Goal: Task Accomplishment & Management: Use online tool/utility

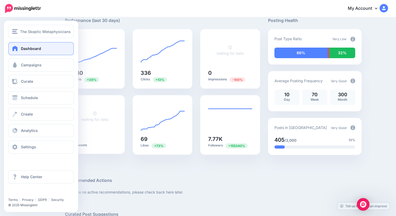
scroll to position [19, 0]
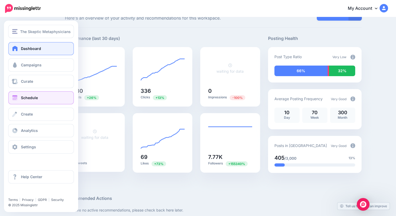
click at [28, 99] on span "Schedule" at bounding box center [29, 98] width 17 height 4
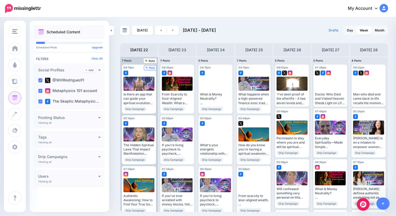
click at [152, 67] on span "Post" at bounding box center [150, 67] width 9 height 3
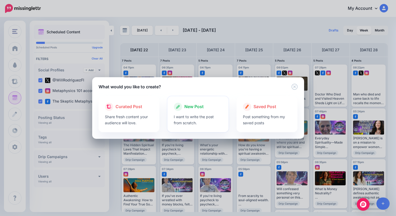
click at [192, 106] on span "New Post" at bounding box center [193, 106] width 19 height 7
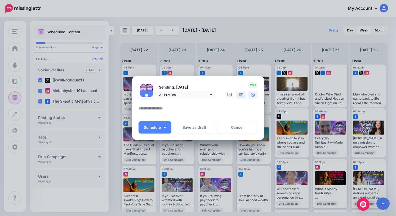
click at [240, 93] on icon at bounding box center [241, 94] width 4 height 3
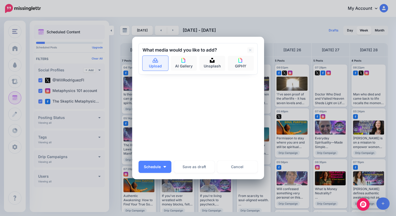
click at [155, 65] on link "Upload" at bounding box center [155, 63] width 26 height 15
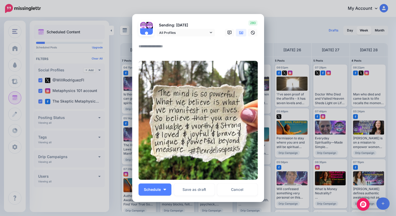
click at [166, 45] on textarea at bounding box center [199, 48] width 122 height 10
type textarea "*"
click at [161, 188] on button "Schedule" at bounding box center [154, 190] width 33 height 12
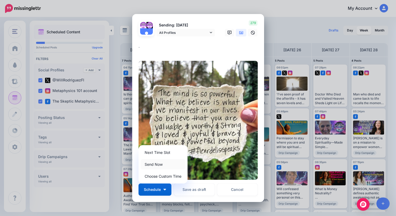
click at [158, 164] on link "Send Now" at bounding box center [162, 164] width 45 height 10
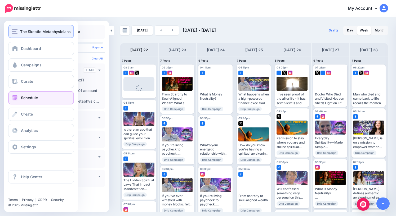
click at [17, 34] on div "The Skeptic Metaphysicians" at bounding box center [41, 32] width 58 height 6
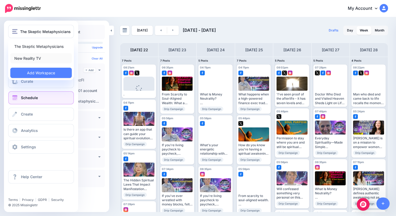
click at [25, 58] on link "New Reality TV" at bounding box center [40, 58] width 61 height 10
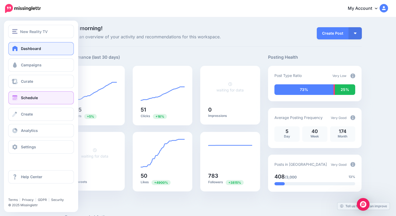
click at [27, 98] on span "Schedule" at bounding box center [29, 98] width 17 height 4
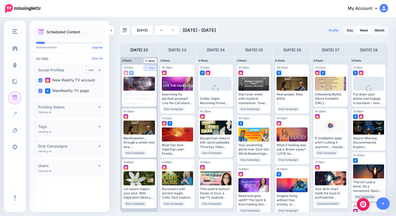
click at [152, 68] on span "Post" at bounding box center [150, 67] width 9 height 3
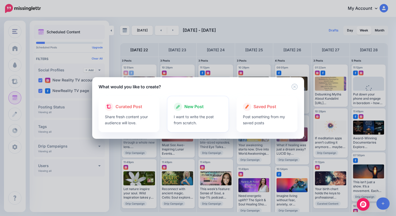
click at [194, 107] on span "New Post" at bounding box center [193, 106] width 19 height 7
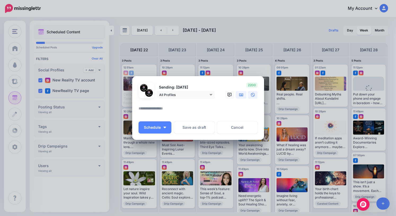
click at [242, 96] on icon at bounding box center [241, 95] width 4 height 4
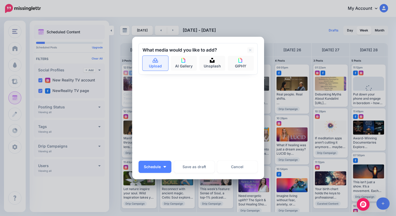
click at [153, 67] on link "Upload" at bounding box center [155, 63] width 26 height 15
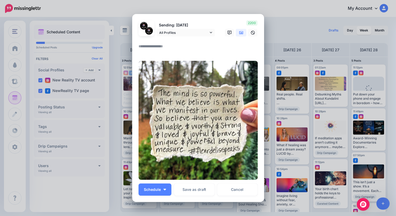
click at [177, 50] on textarea at bounding box center [199, 48] width 122 height 10
type textarea "*"
click at [154, 187] on button "Schedule" at bounding box center [154, 190] width 33 height 12
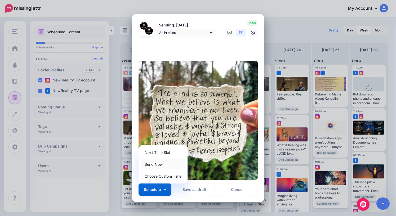
click at [156, 165] on link "Send Now" at bounding box center [162, 164] width 45 height 10
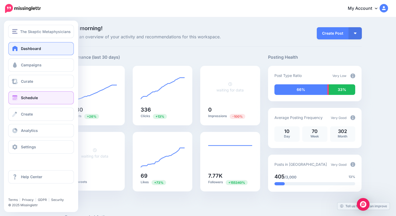
click at [20, 101] on link "Schedule" at bounding box center [41, 97] width 66 height 13
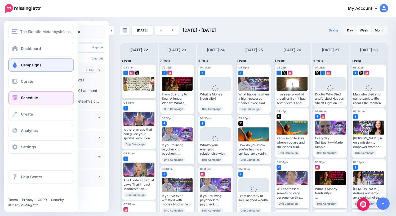
click at [19, 66] on link "Campaigns" at bounding box center [41, 64] width 66 height 13
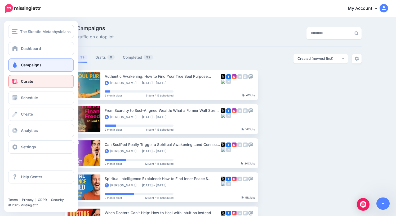
click at [22, 82] on span "Curate" at bounding box center [27, 81] width 12 height 4
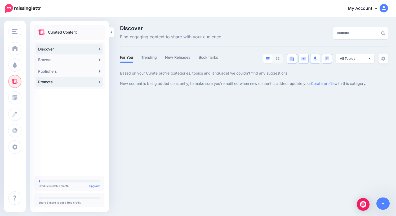
click at [71, 84] on link "Promote" at bounding box center [69, 82] width 67 height 11
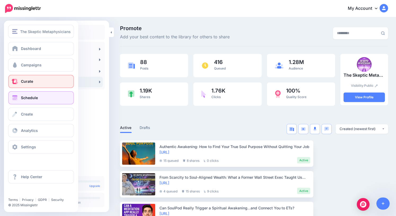
click at [31, 100] on span "Schedule" at bounding box center [29, 98] width 17 height 4
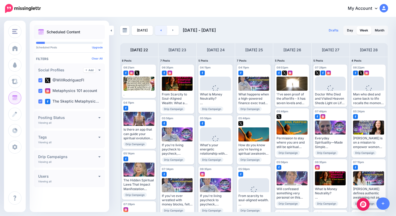
click at [161, 30] on link at bounding box center [161, 31] width 12 height 10
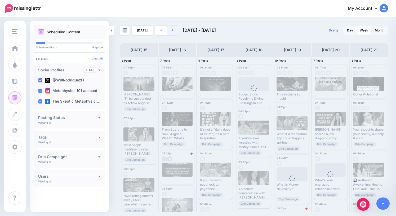
click at [172, 30] on icon at bounding box center [172, 30] width 1 height 3
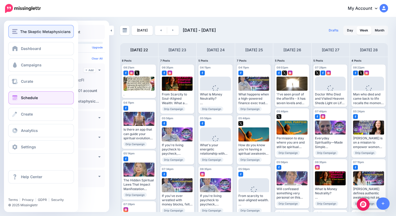
click at [28, 31] on span "The Skeptic Metaphysicians" at bounding box center [45, 32] width 51 height 6
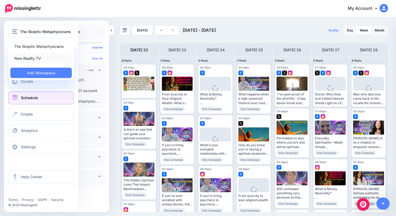
click at [29, 58] on link "New Reality TV" at bounding box center [40, 58] width 61 height 10
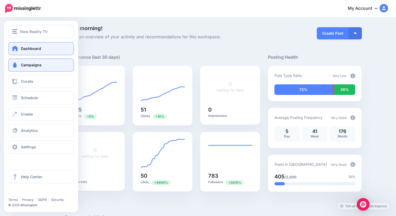
click at [23, 64] on span "Campaigns" at bounding box center [31, 65] width 21 height 4
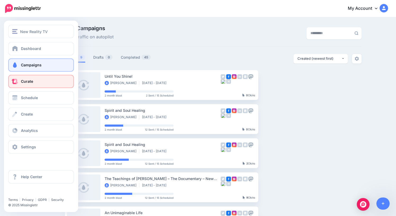
click at [29, 83] on span "Curate" at bounding box center [27, 81] width 12 height 4
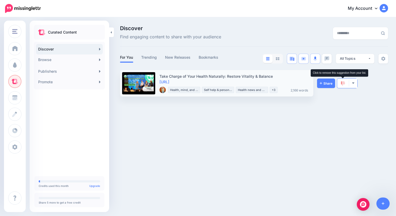
click at [342, 84] on img at bounding box center [342, 83] width 4 height 5
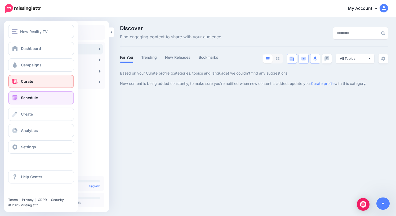
click at [20, 99] on link "Schedule" at bounding box center [41, 97] width 66 height 13
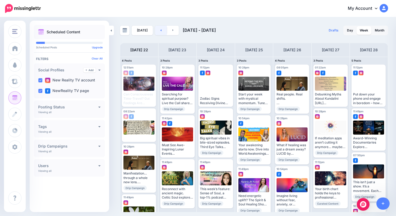
click at [160, 30] on link at bounding box center [161, 31] width 12 height 10
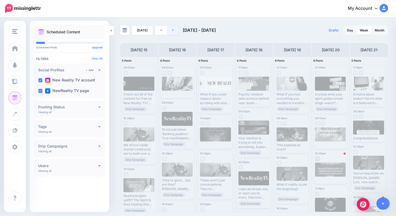
click at [169, 29] on link at bounding box center [173, 31] width 12 height 10
